Goal: Check status: Check status

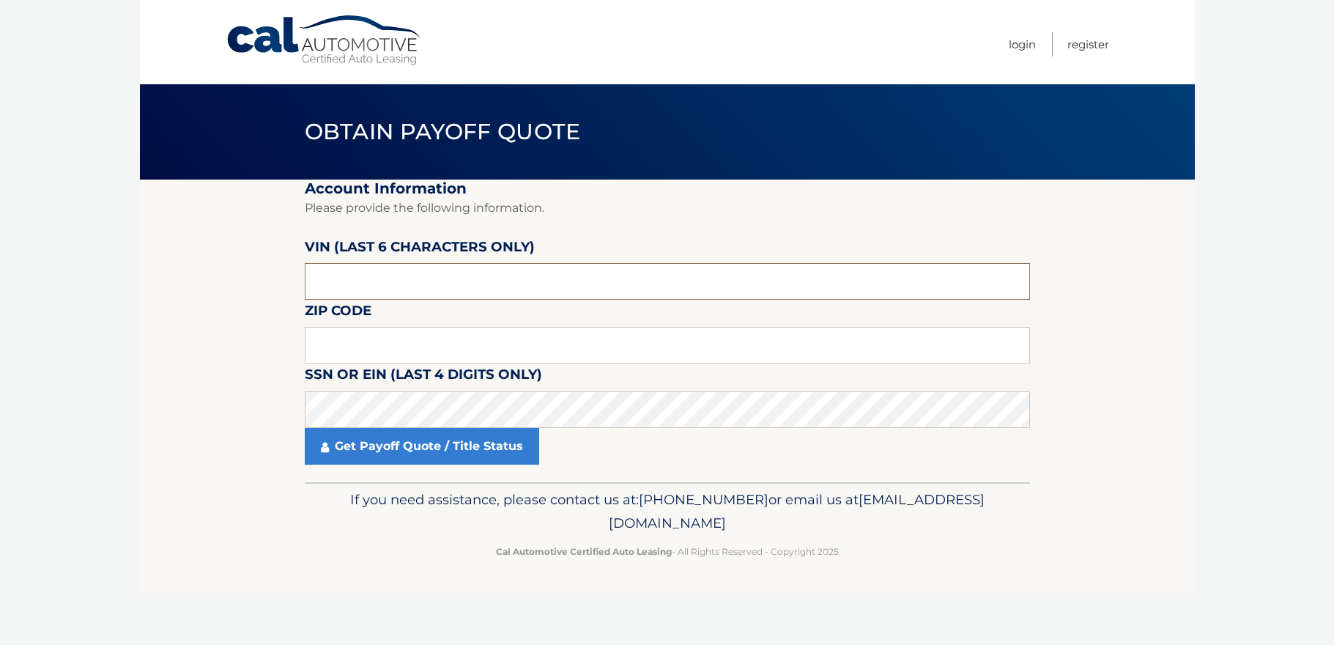
click at [373, 278] on input "text" at bounding box center [667, 281] width 725 height 37
type input "020097"
type input "11768"
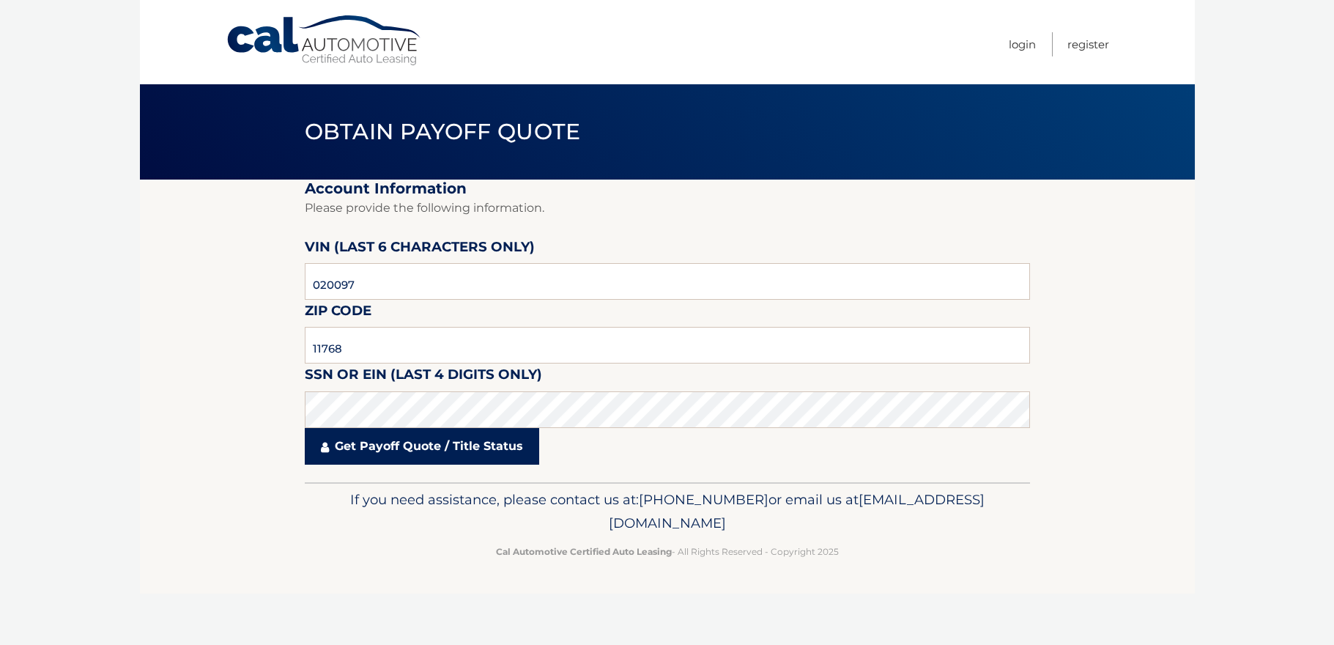
click at [451, 440] on link "Get Payoff Quote / Title Status" at bounding box center [422, 446] width 234 height 37
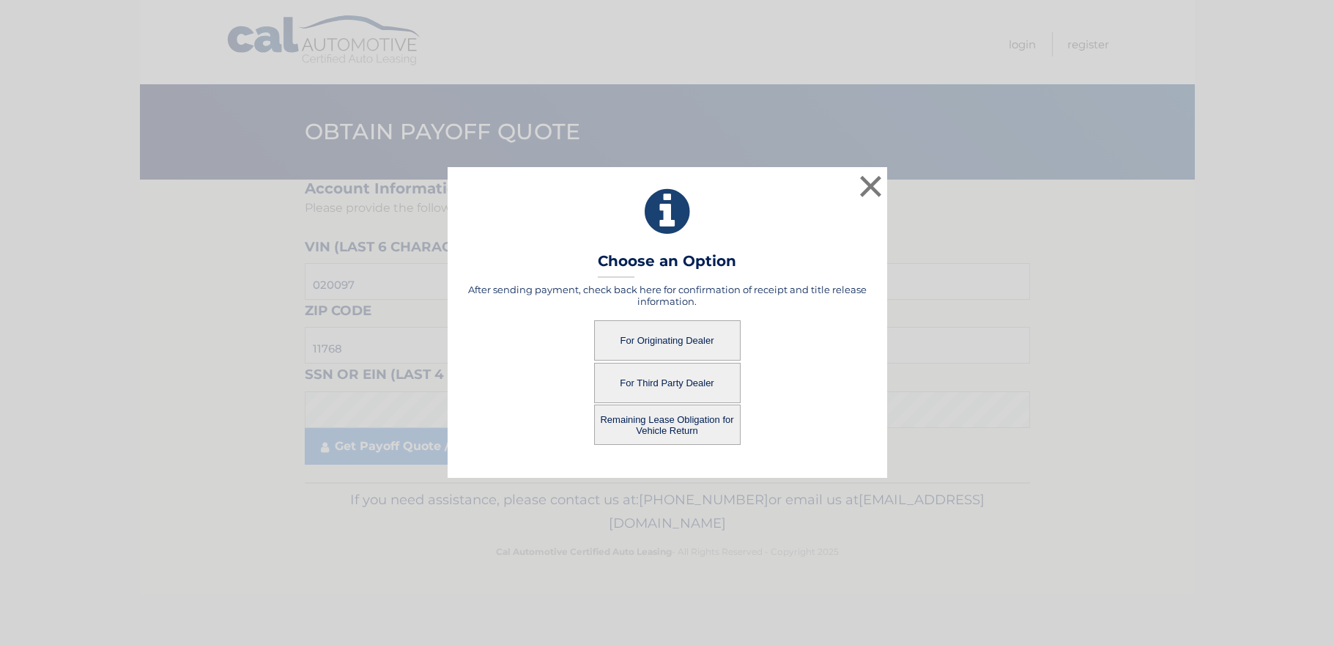
click at [678, 346] on button "For Originating Dealer" at bounding box center [667, 340] width 147 height 40
click at [682, 331] on button "For Originating Dealer" at bounding box center [667, 340] width 147 height 40
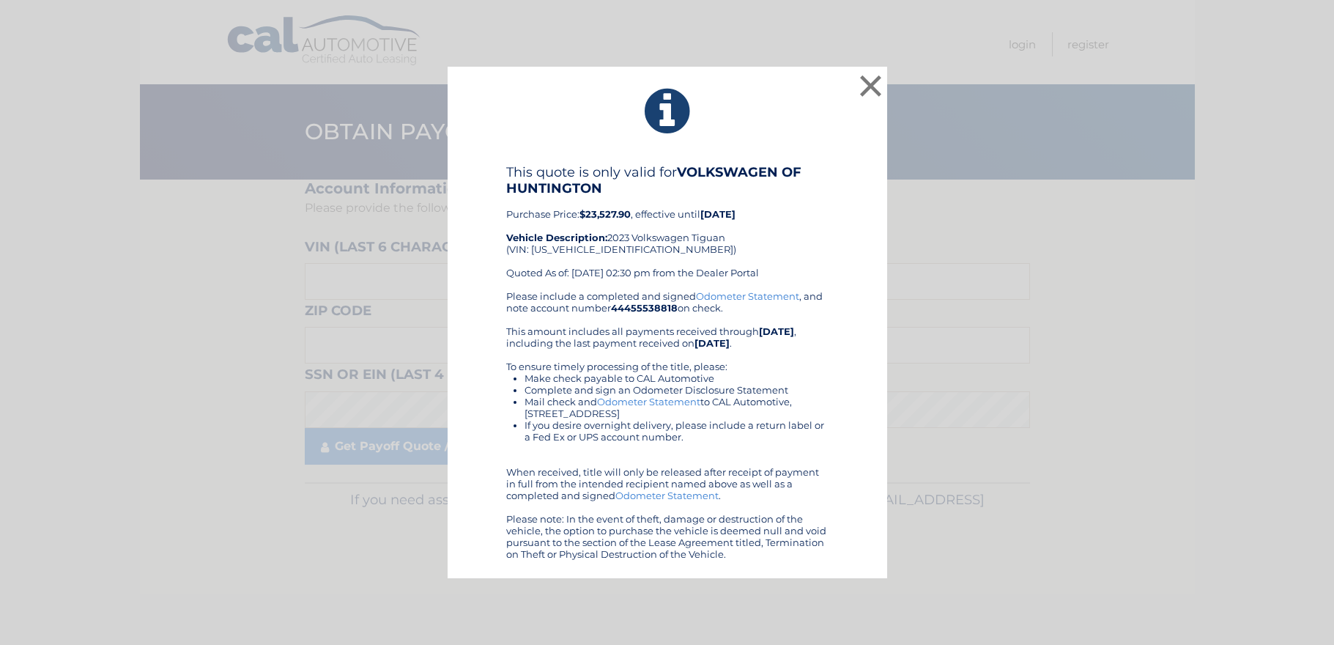
click at [619, 251] on div "This quote is only valid for VOLKSWAGEN OF HUNTINGTON Purchase Price: $23,527.9…" at bounding box center [667, 227] width 322 height 126
copy div "[US_VEHICLE_IDENTIFICATION_NUMBER]"
click at [821, 235] on div "This quote is only valid for VOLKSWAGEN OF HUNTINGTON Purchase Price: $23,527.9…" at bounding box center [667, 227] width 322 height 126
click at [867, 82] on button "×" at bounding box center [870, 85] width 29 height 29
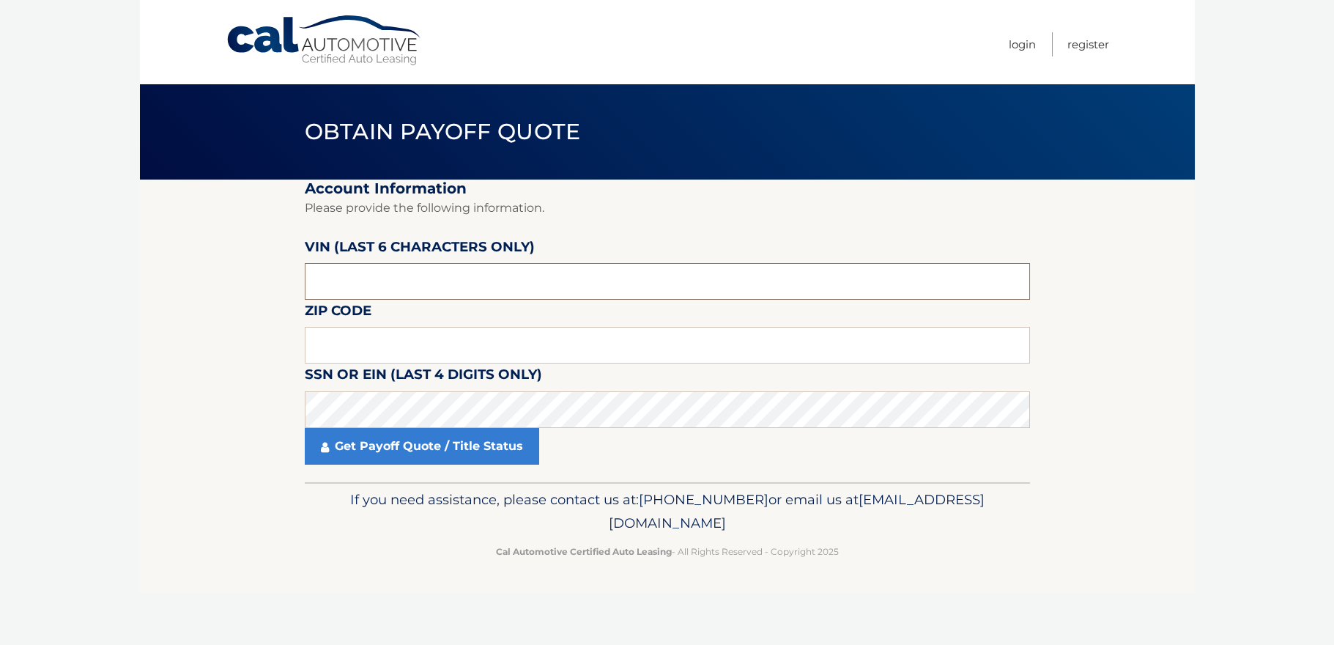
click at [408, 289] on input "text" at bounding box center [667, 281] width 725 height 37
type input "020097"
click at [427, 353] on input "text" at bounding box center [667, 345] width 725 height 37
type input "11768"
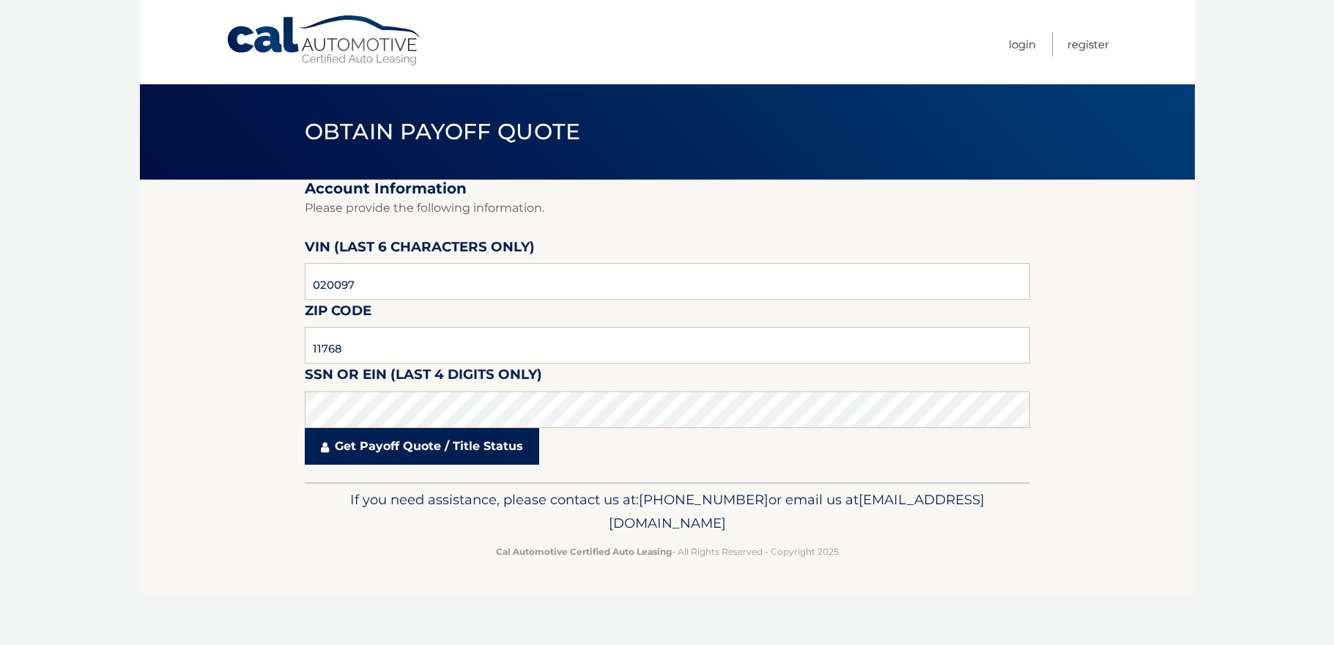
click at [314, 440] on link "Get Payoff Quote / Title Status" at bounding box center [422, 446] width 234 height 37
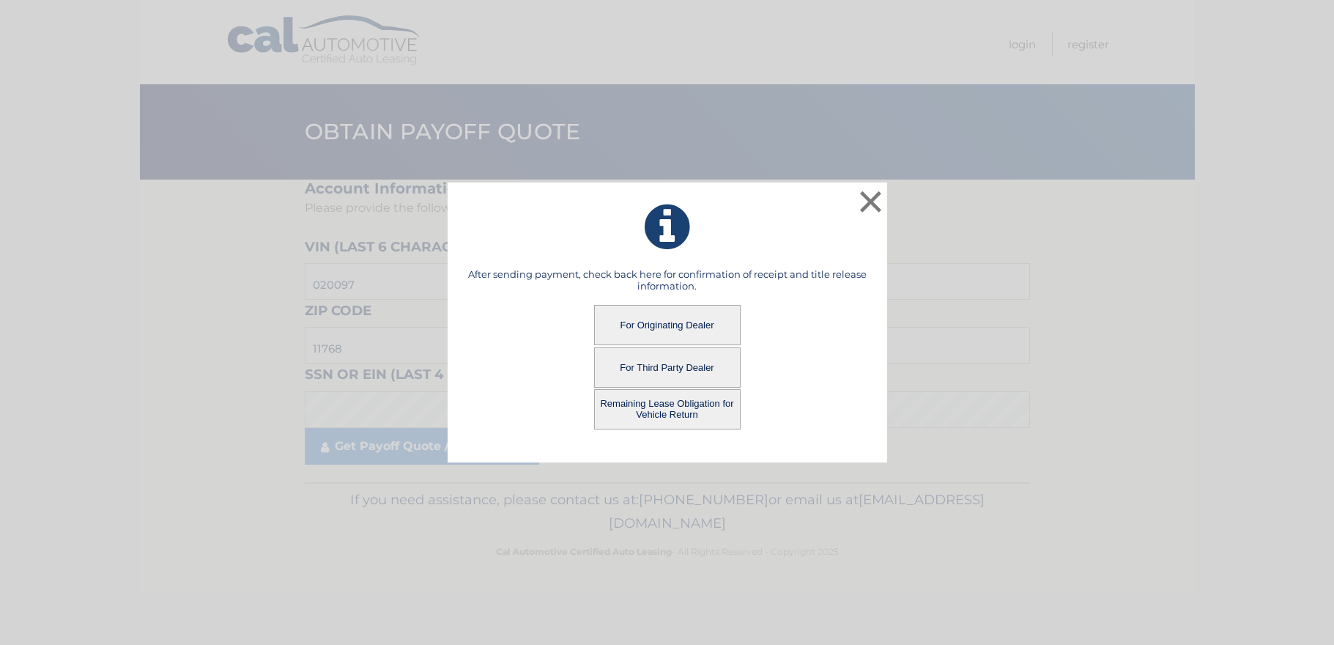
click at [623, 405] on button "Remaining Lease Obligation for Vehicle Return" at bounding box center [667, 409] width 147 height 40
click at [649, 409] on button "Remaining Lease Obligation for Vehicle Return" at bounding box center [667, 409] width 147 height 40
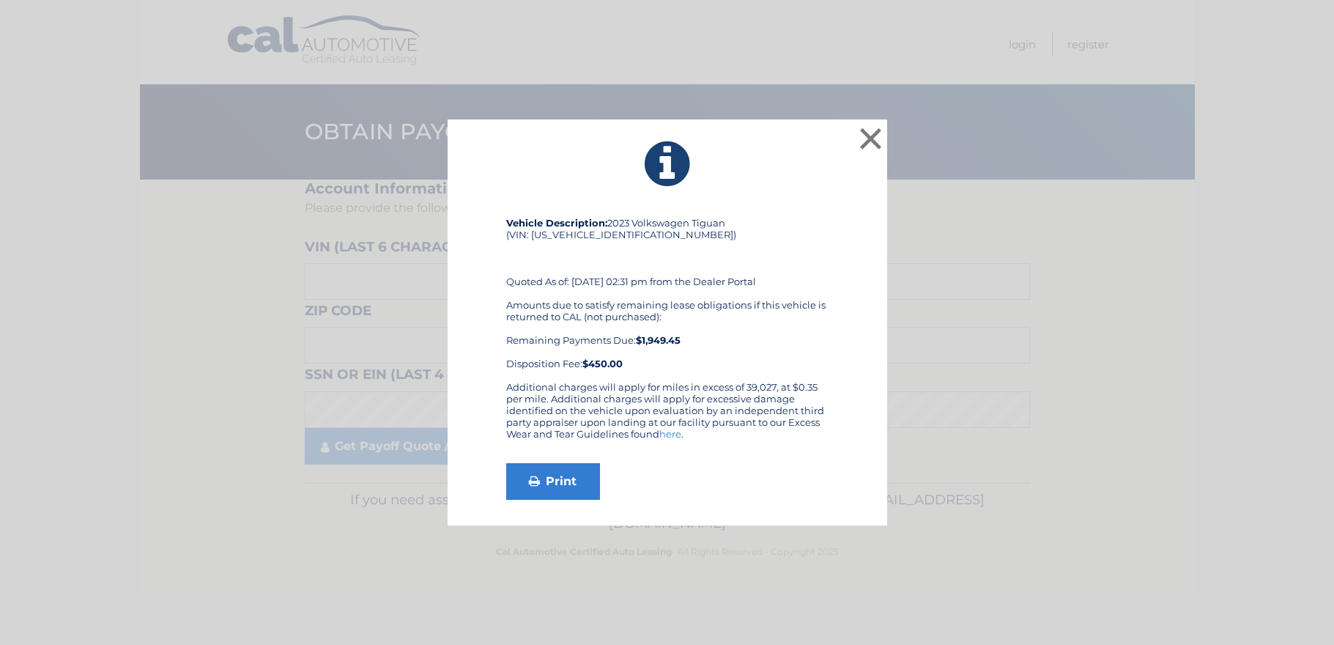
click at [623, 236] on div "Vehicle Description: 2023 Volkswagen Tiguan (VIN: 3VVMB7AX6PM020097) Quoted As …" at bounding box center [667, 299] width 322 height 164
copy div "[US_VEHICLE_IDENTIFICATION_NUMBER]"
